Goal: Information Seeking & Learning: Compare options

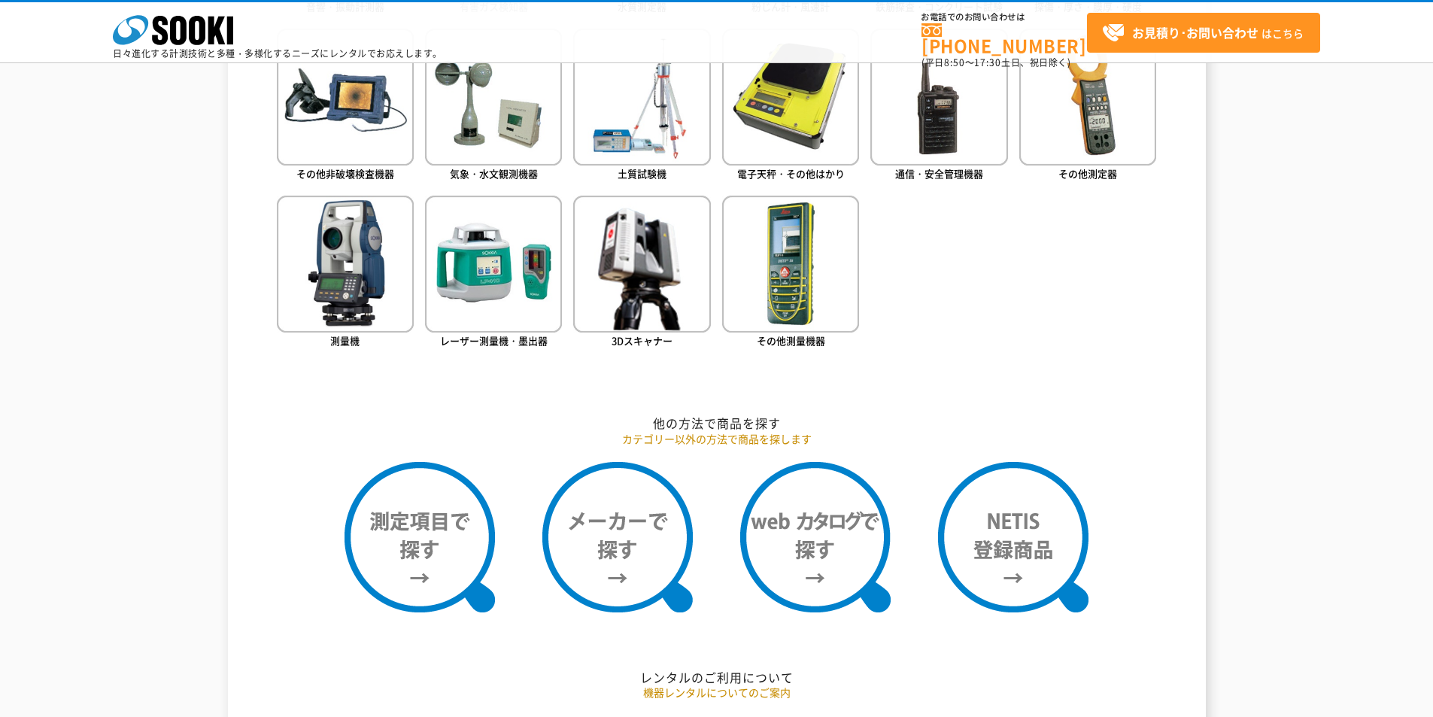
scroll to position [1053, 0]
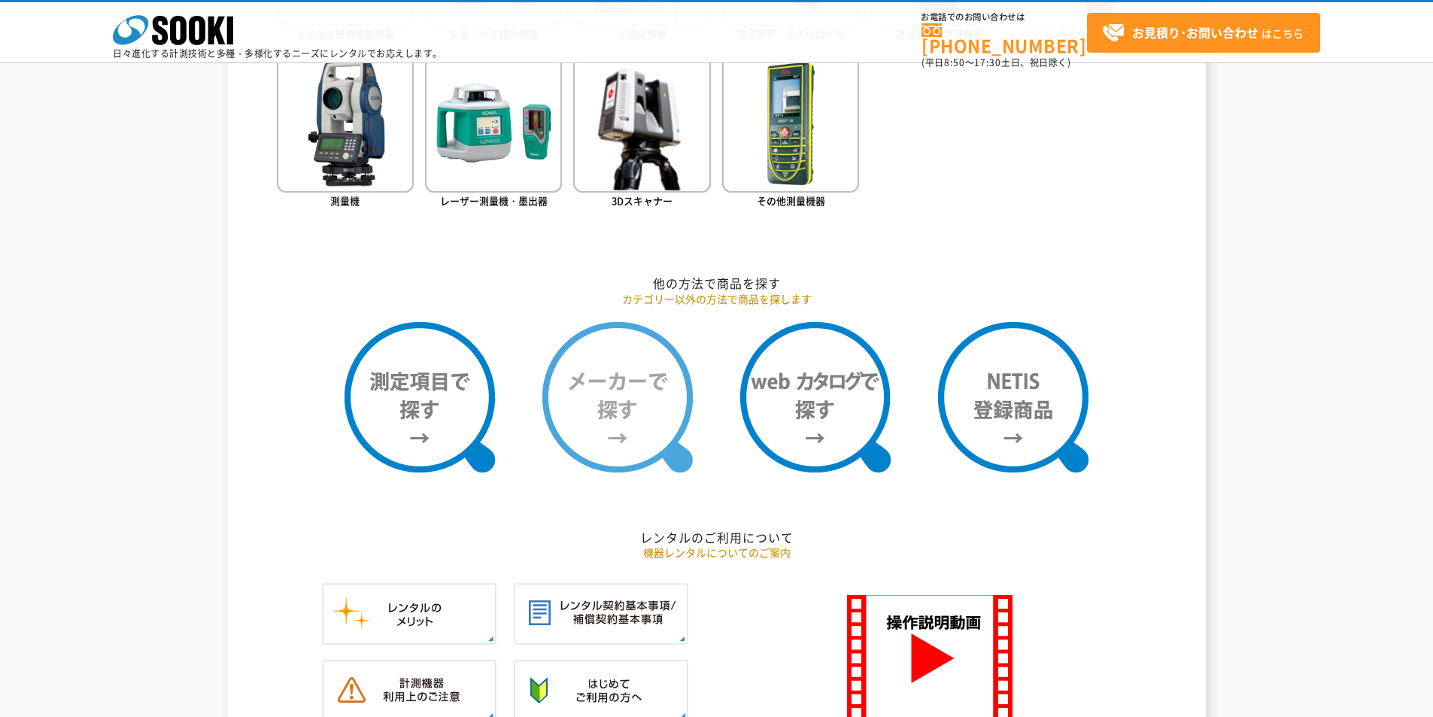
click at [643, 408] on img at bounding box center [617, 397] width 150 height 150
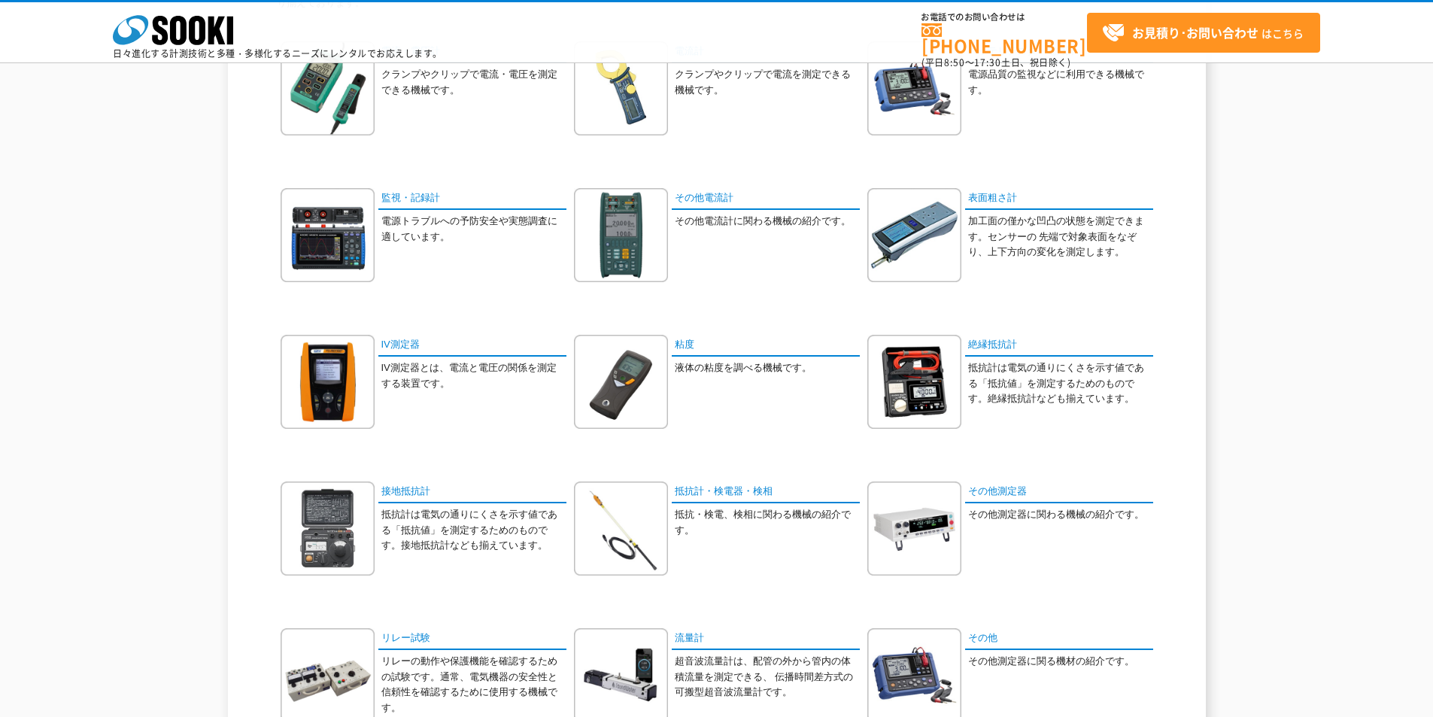
scroll to position [226, 0]
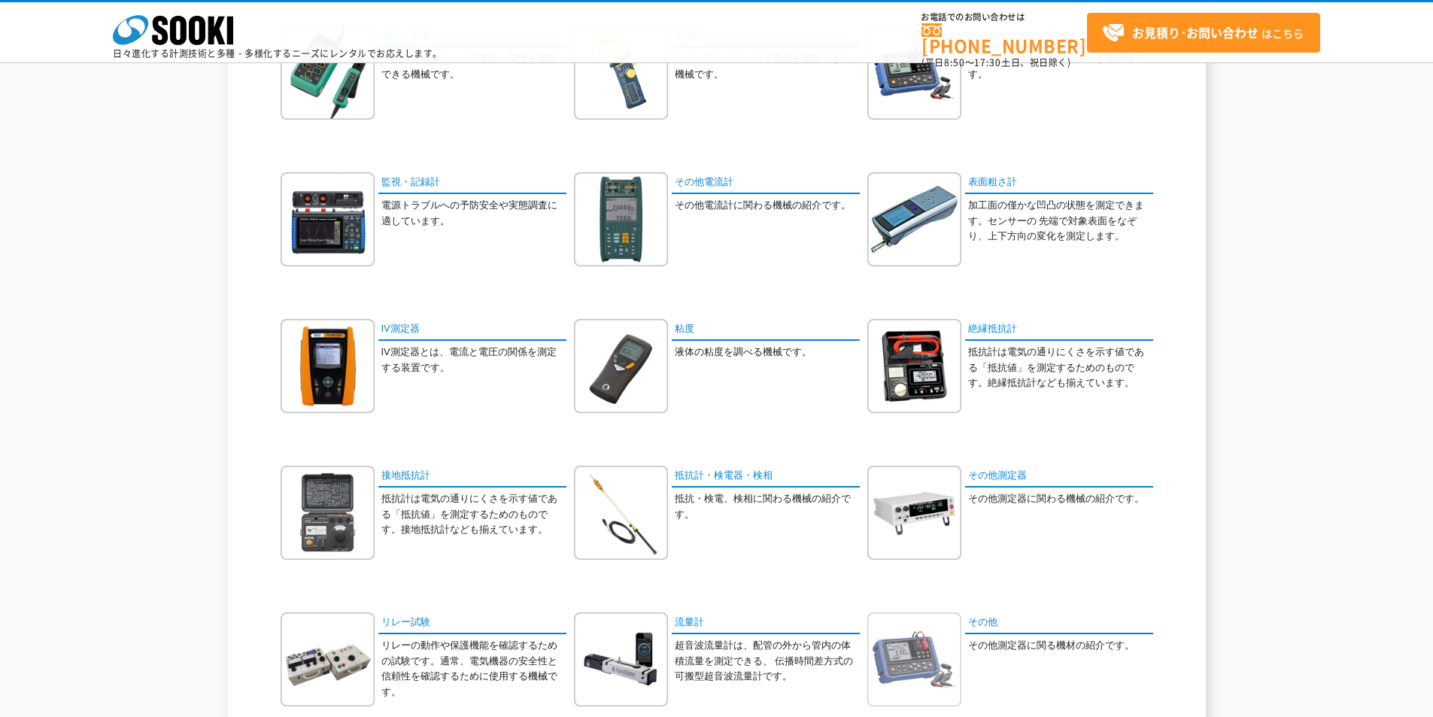
click at [927, 648] on img at bounding box center [914, 659] width 94 height 94
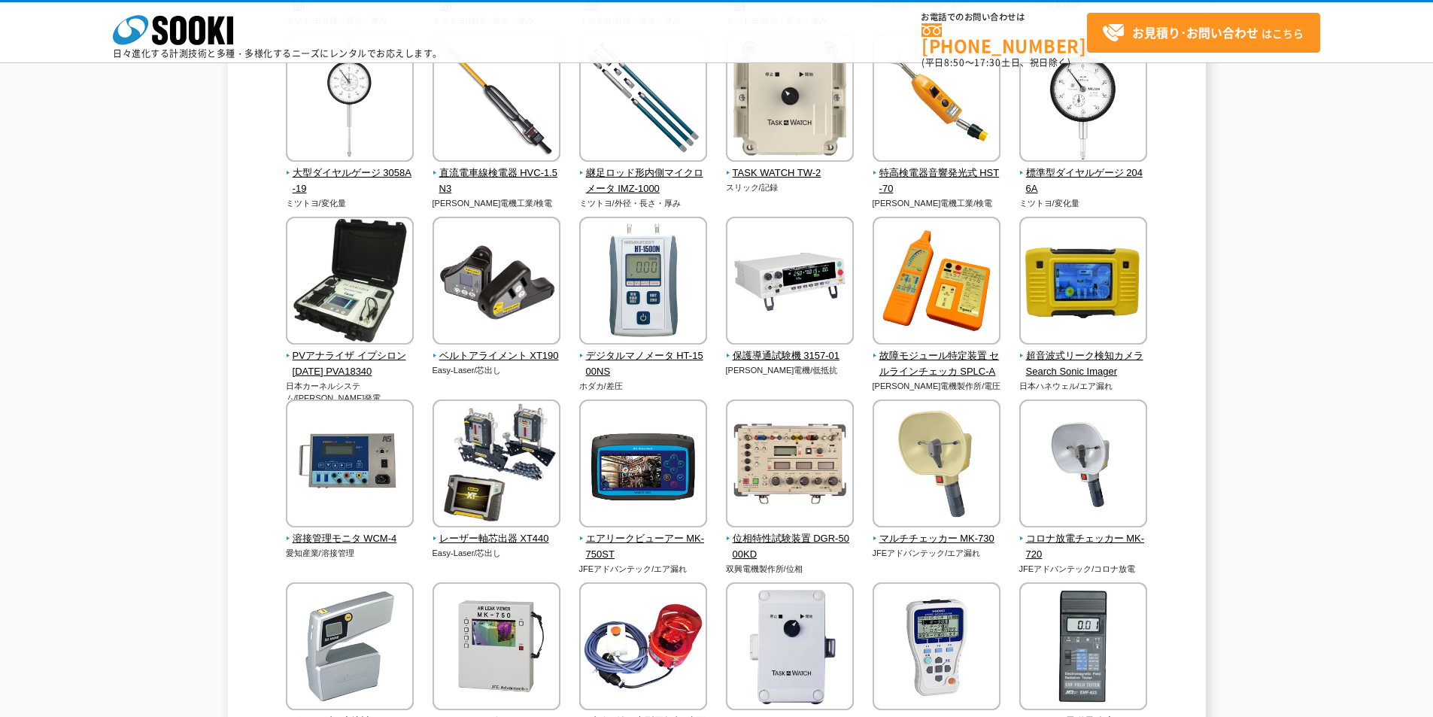
scroll to position [978, 0]
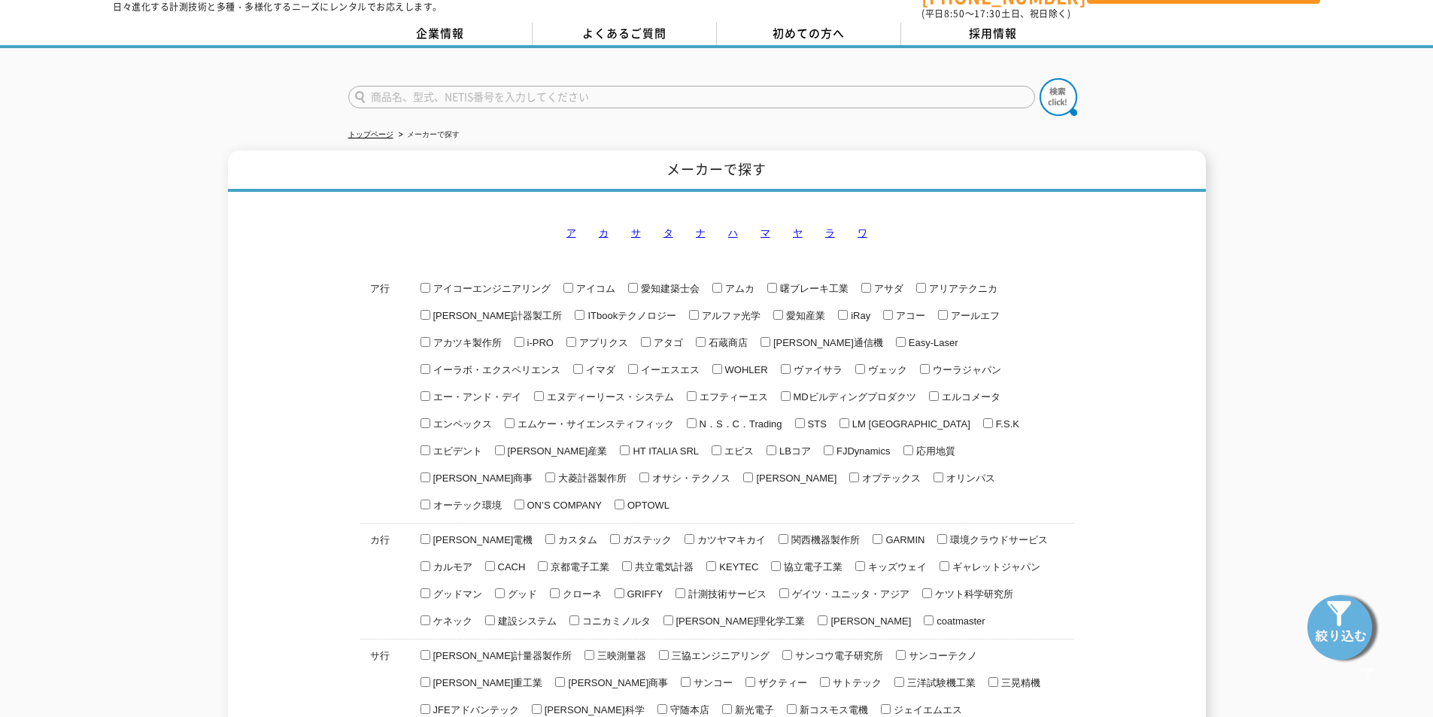
scroll to position [75, 0]
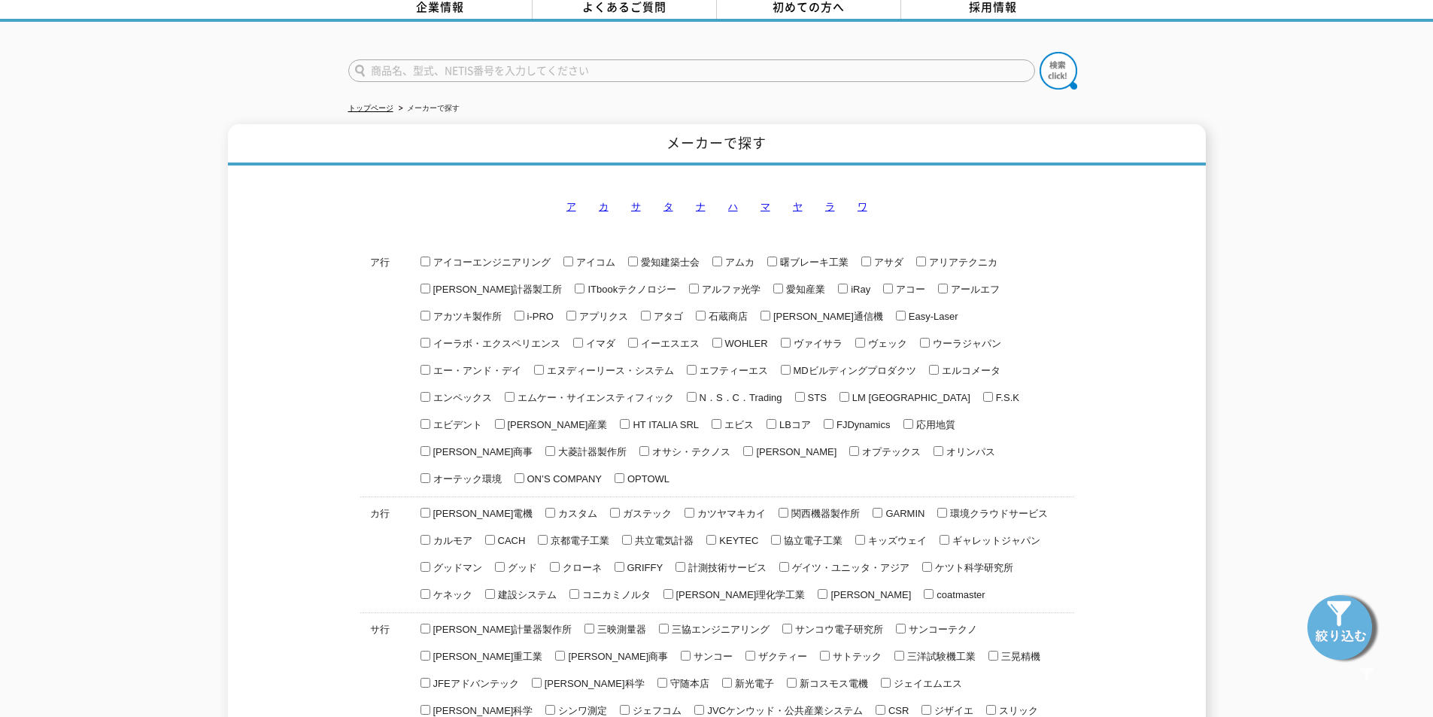
click at [792, 623] on span "サンコウ電子研究所" at bounding box center [837, 628] width 91 height 11
click at [782, 623] on input "サンコウ電子研究所" at bounding box center [787, 628] width 10 height 10
checkbox input "true"
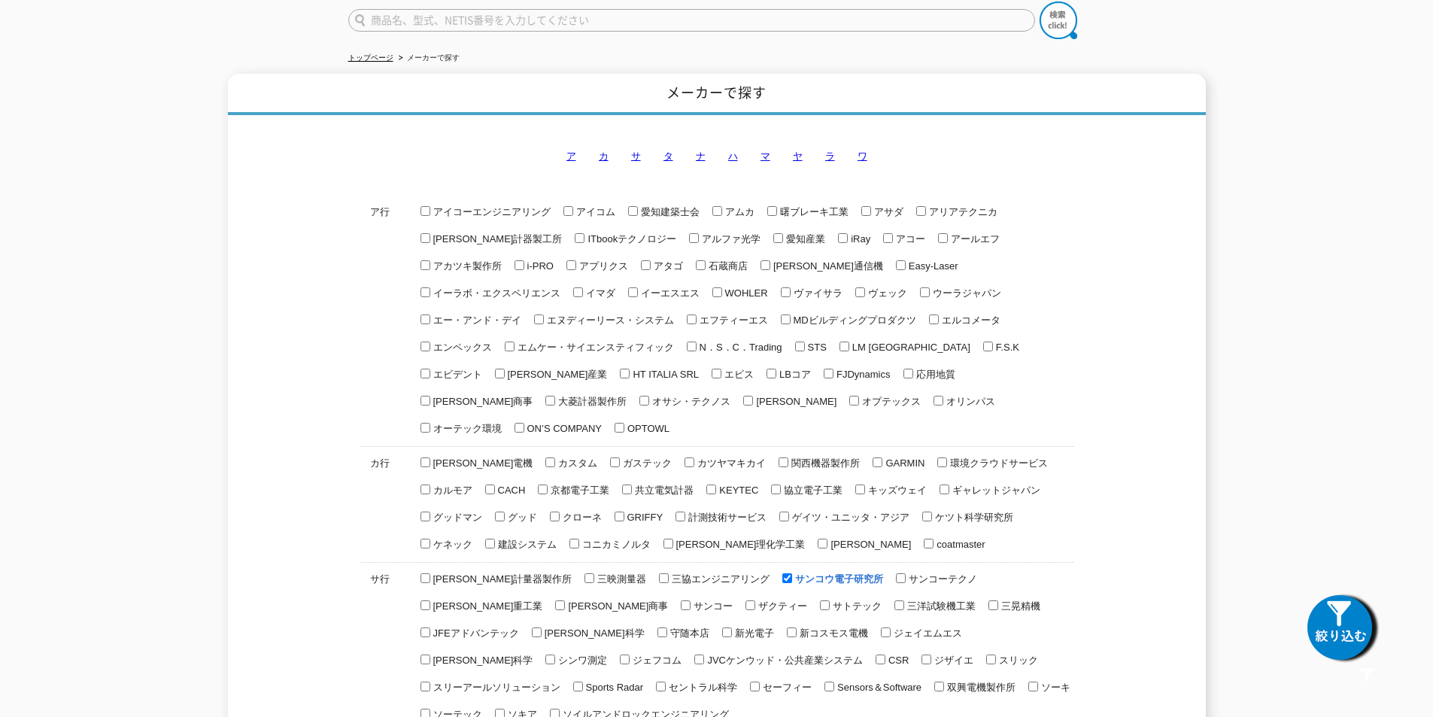
scroll to position [150, 0]
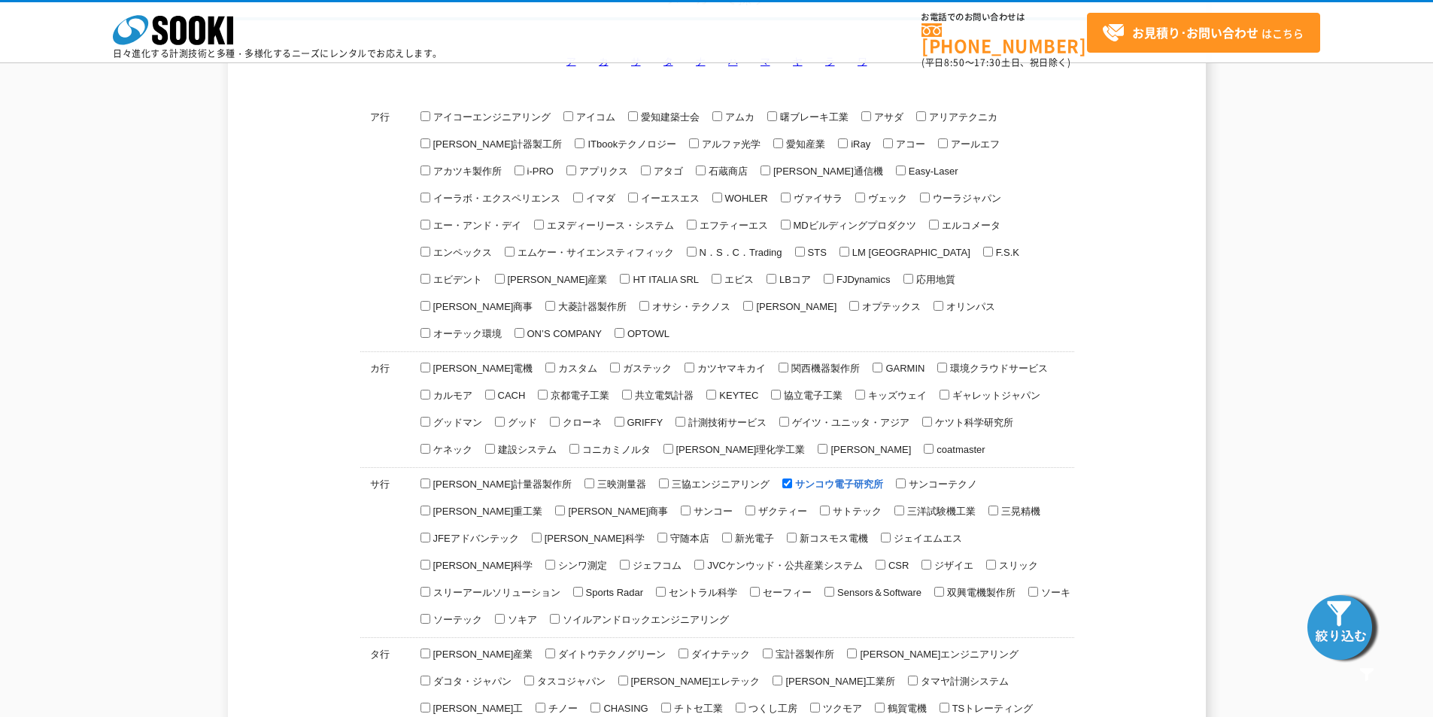
click at [1327, 630] on img at bounding box center [1342, 626] width 75 height 75
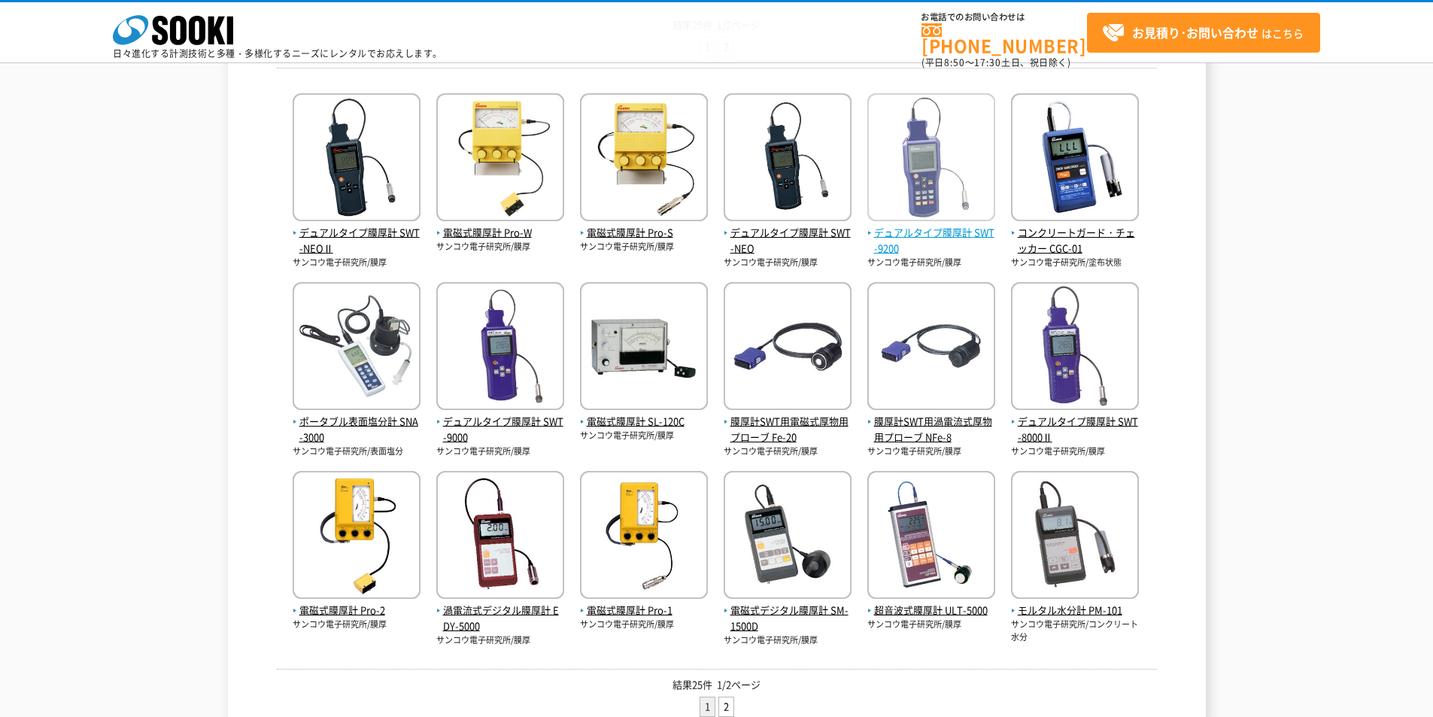
scroll to position [301, 0]
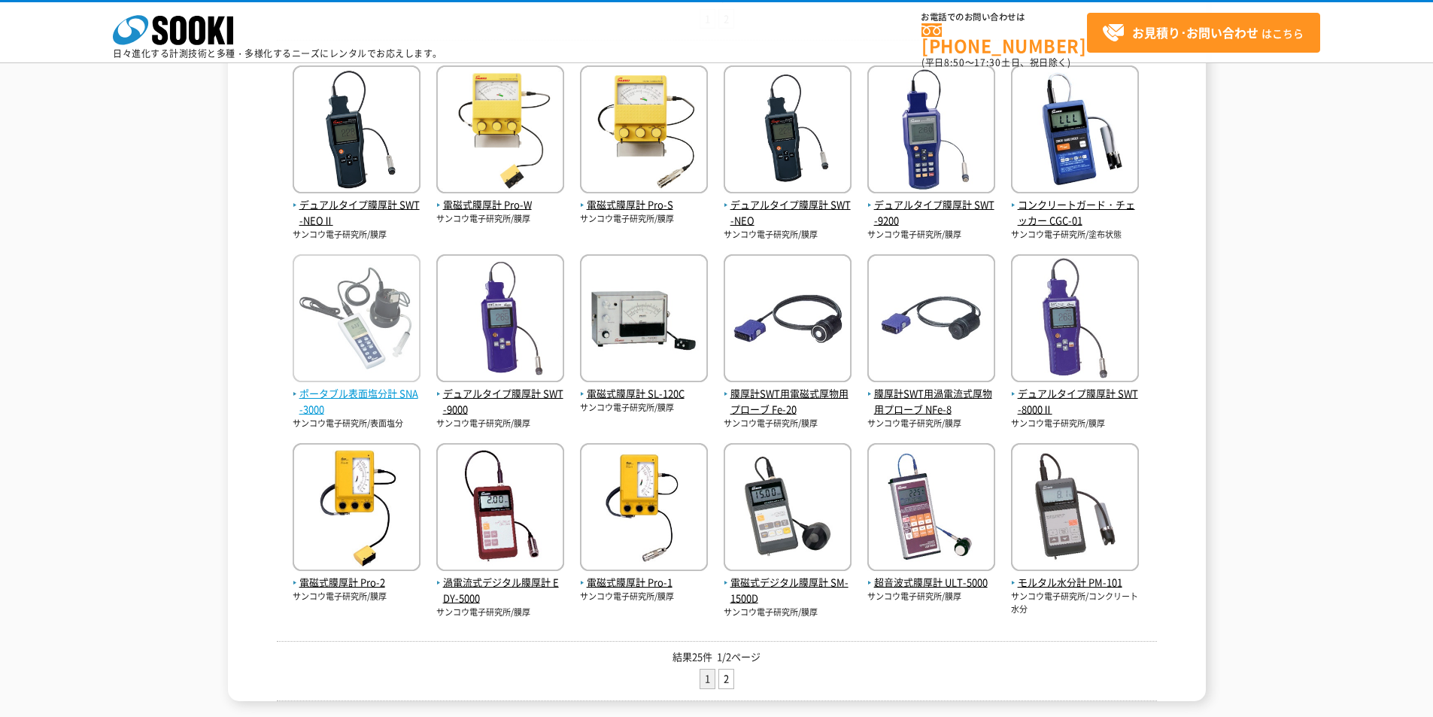
click at [389, 369] on img at bounding box center [357, 320] width 128 height 132
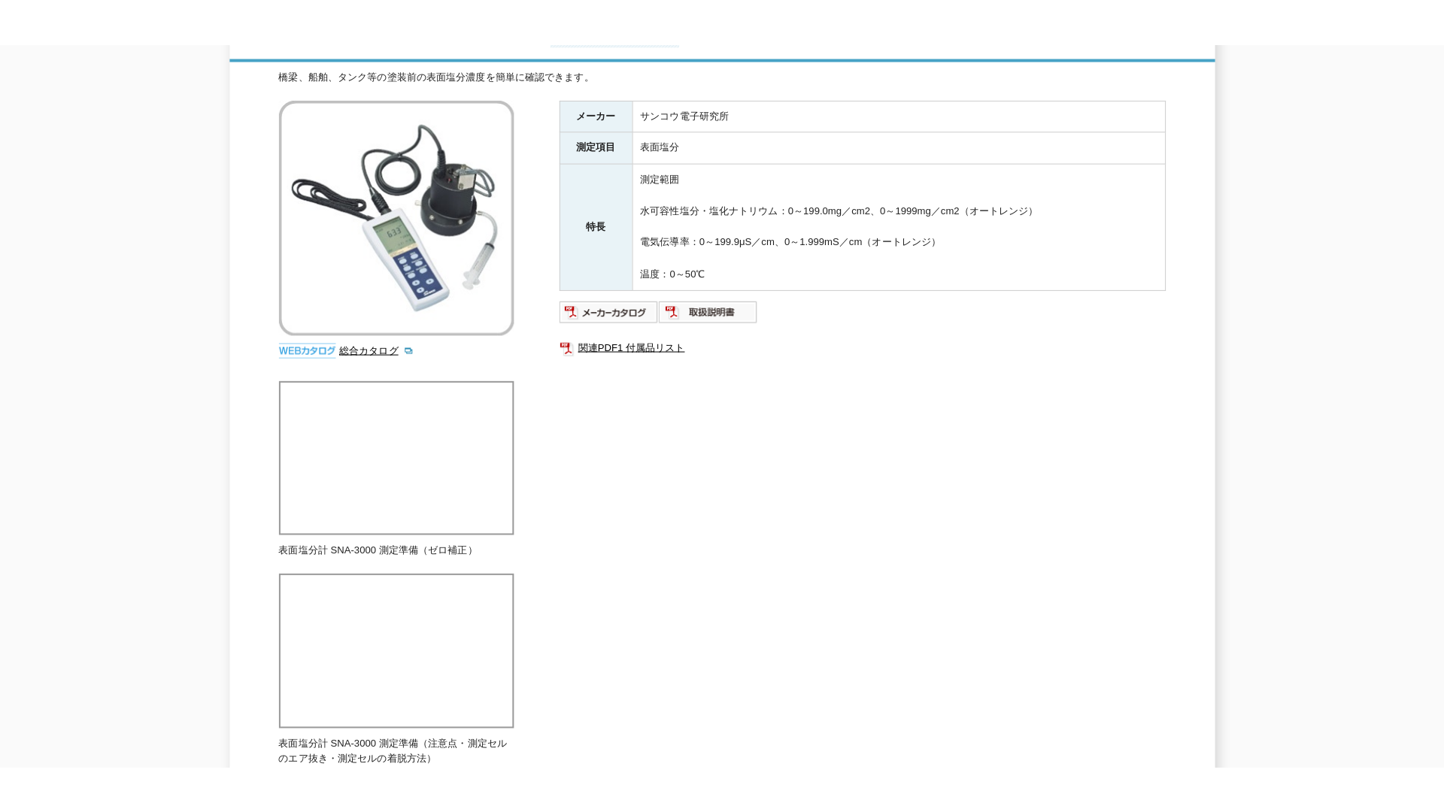
scroll to position [226, 0]
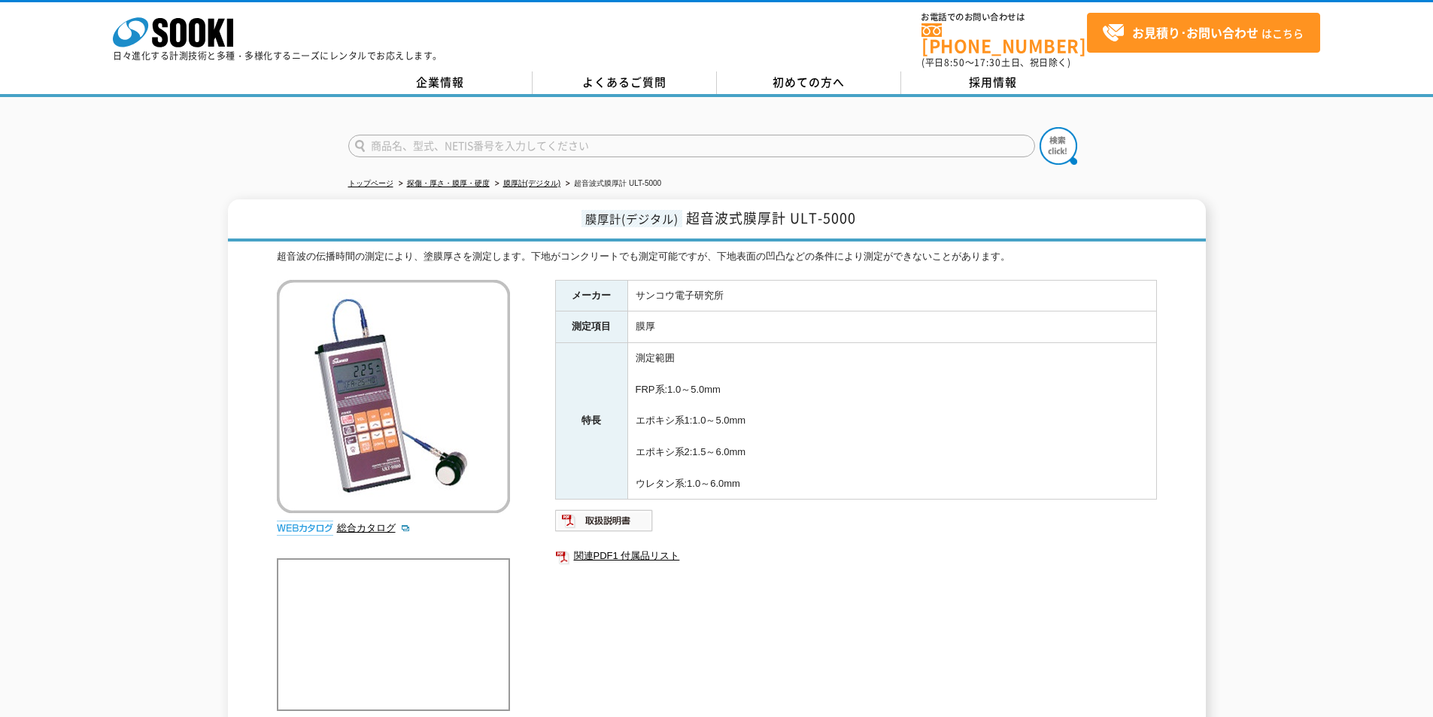
drag, startPoint x: 666, startPoint y: 466, endPoint x: 658, endPoint y: 476, distance: 12.9
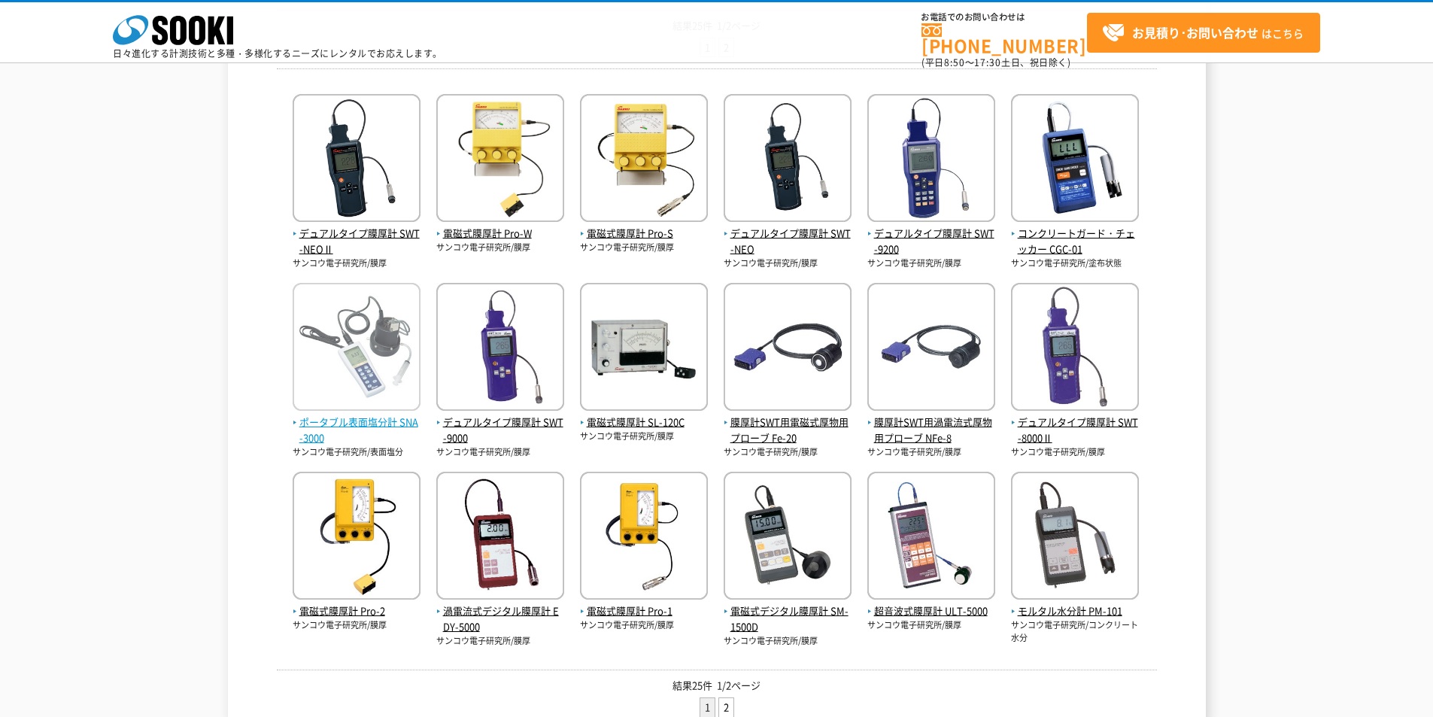
click at [402, 391] on img at bounding box center [357, 349] width 128 height 132
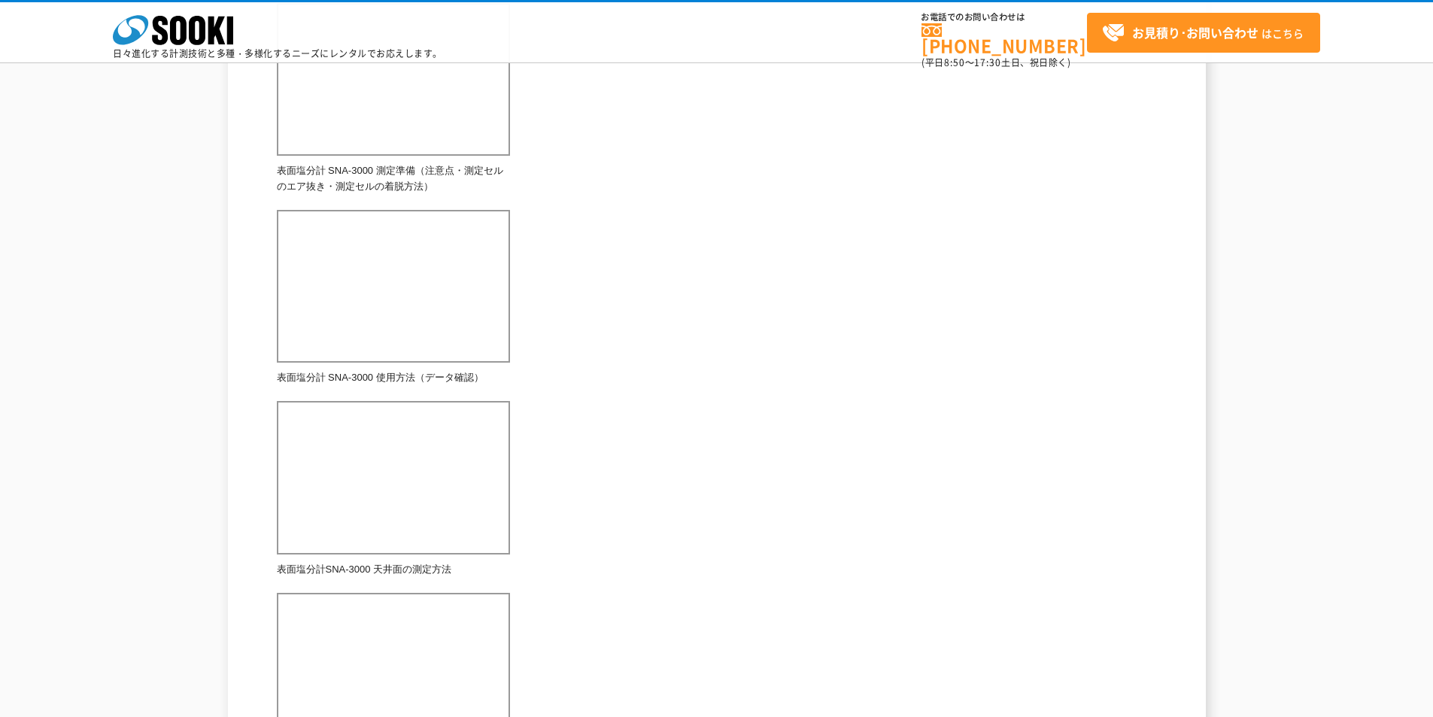
scroll to position [827, 0]
